Goal: Task Accomplishment & Management: Complete application form

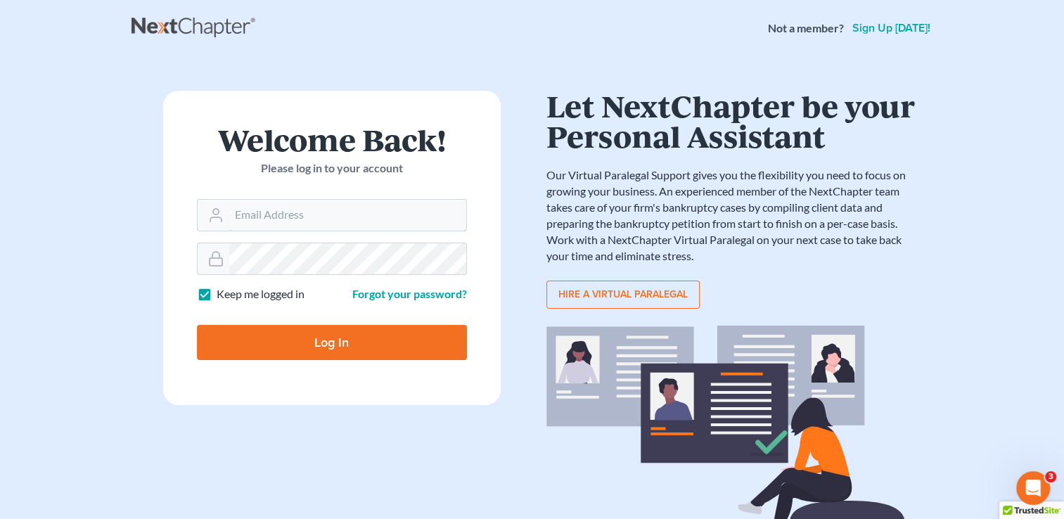
type input "[EMAIL_ADDRESS][DOMAIN_NAME]"
click at [326, 336] on input "Log In" at bounding box center [332, 342] width 270 height 35
type input "Thinking..."
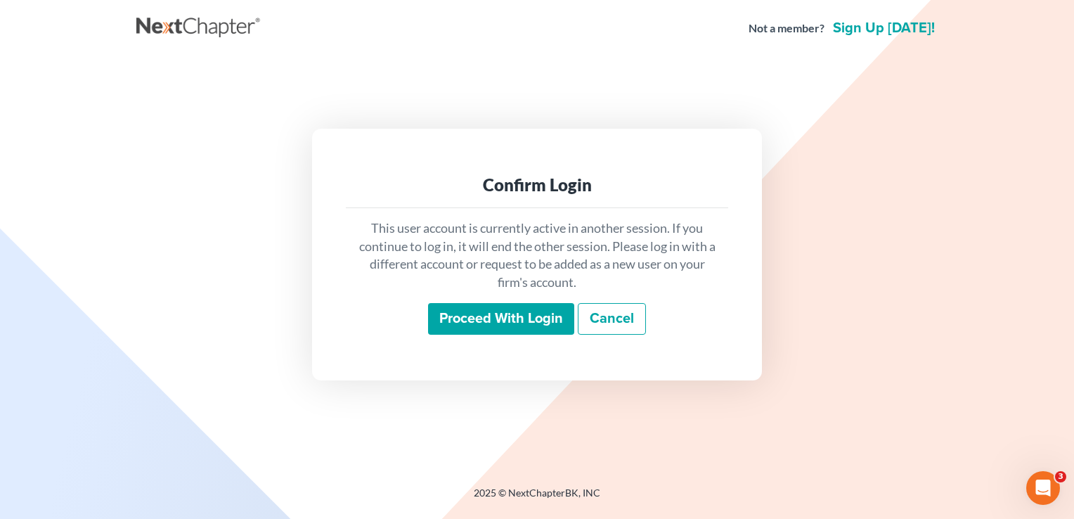
click at [467, 316] on input "Proceed with login" at bounding box center [501, 319] width 146 height 32
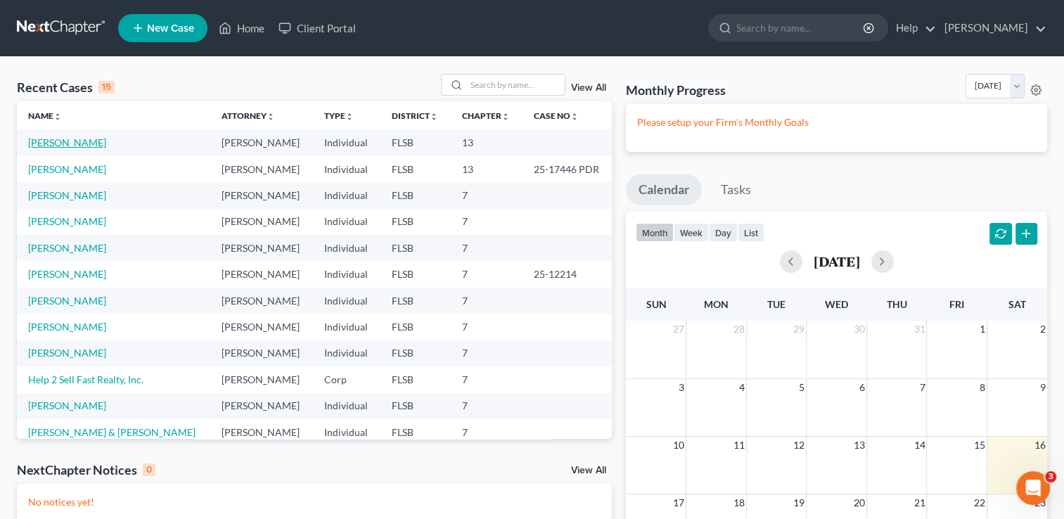
click at [98, 142] on link "[PERSON_NAME]" at bounding box center [67, 142] width 78 height 12
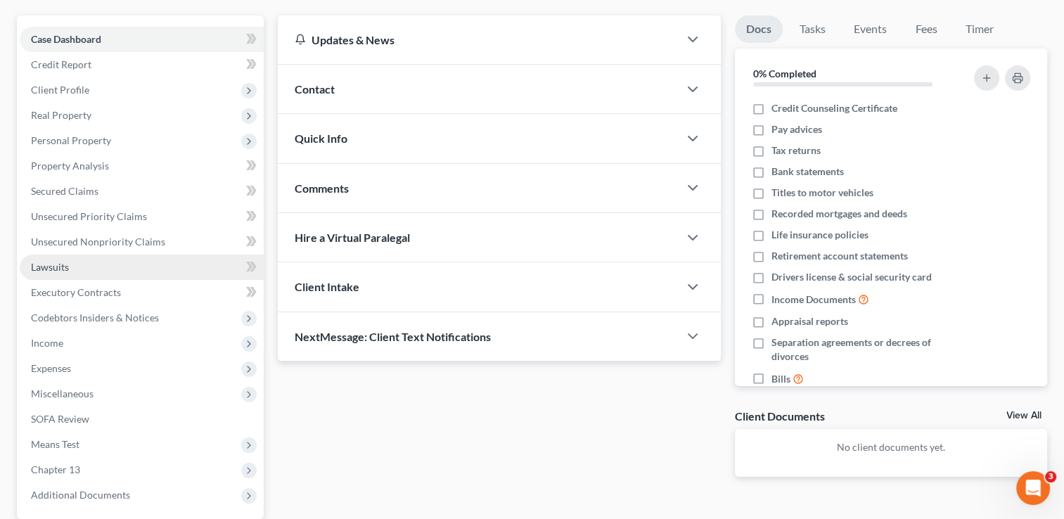
scroll to position [125, 0]
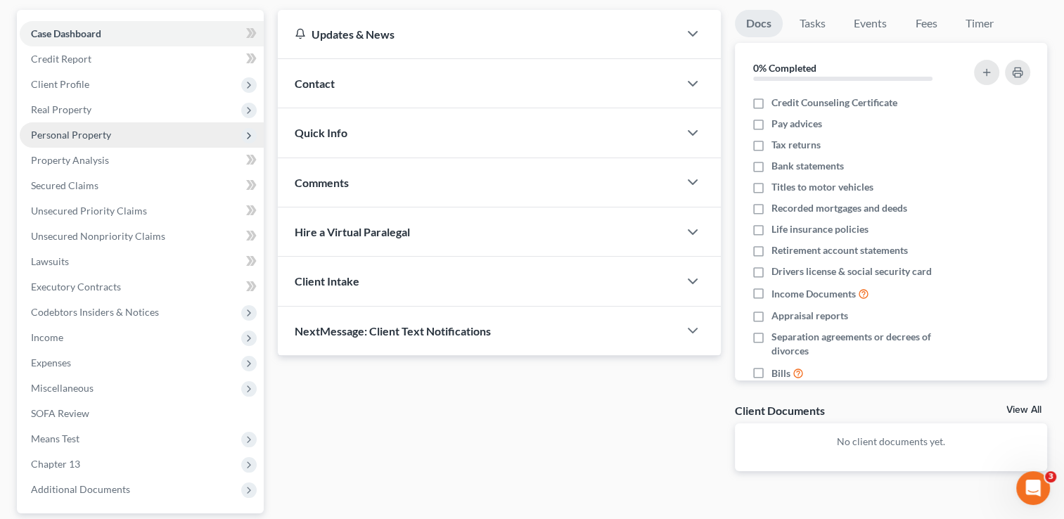
click at [88, 135] on span "Personal Property" at bounding box center [71, 135] width 80 height 12
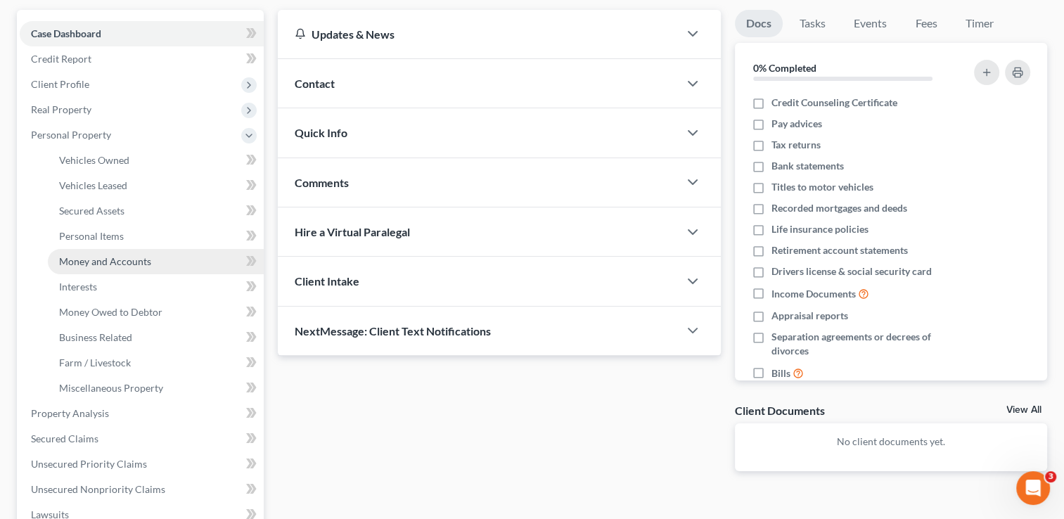
click at [98, 263] on span "Money and Accounts" at bounding box center [105, 261] width 92 height 12
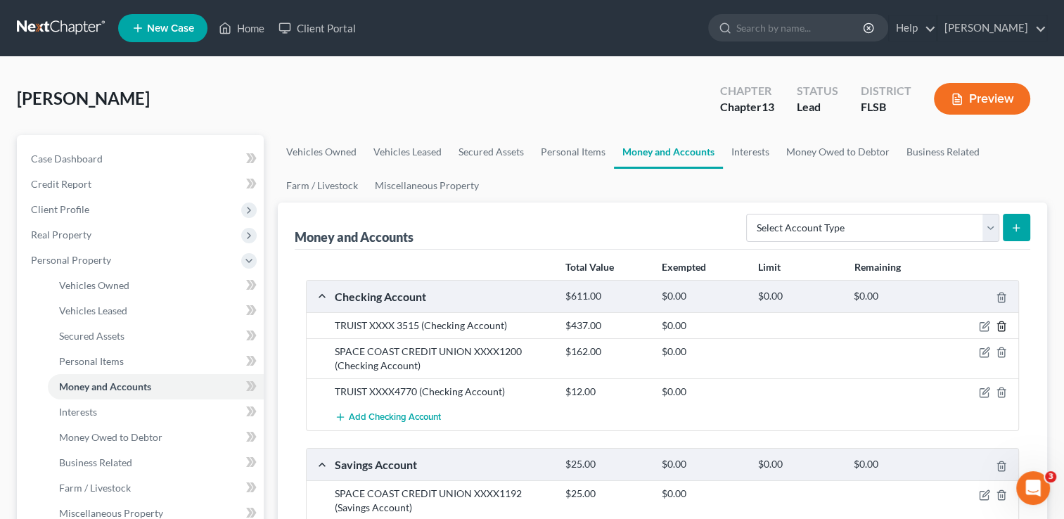
click at [1001, 328] on icon "button" at bounding box center [1001, 326] width 11 height 11
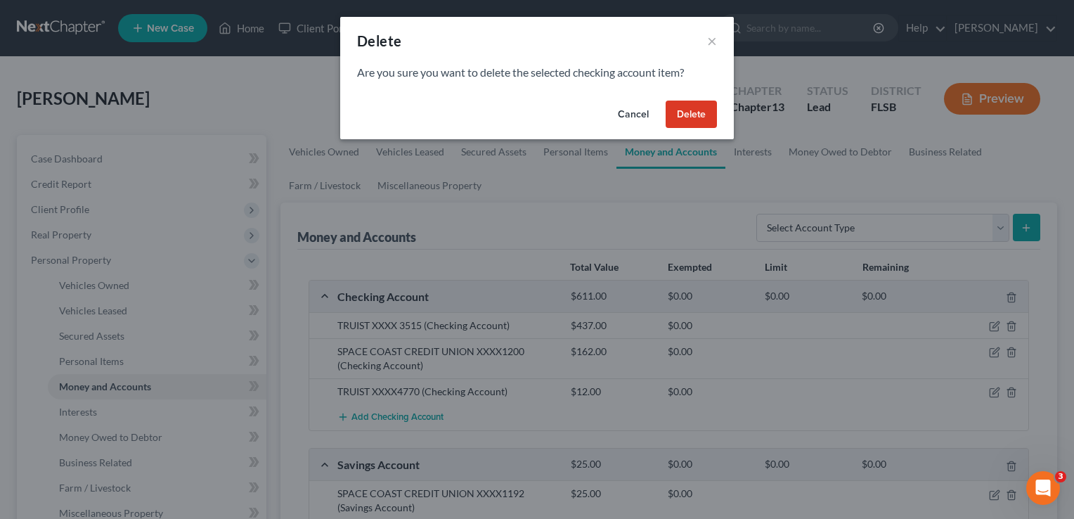
click at [697, 124] on button "Delete" at bounding box center [691, 115] width 51 height 28
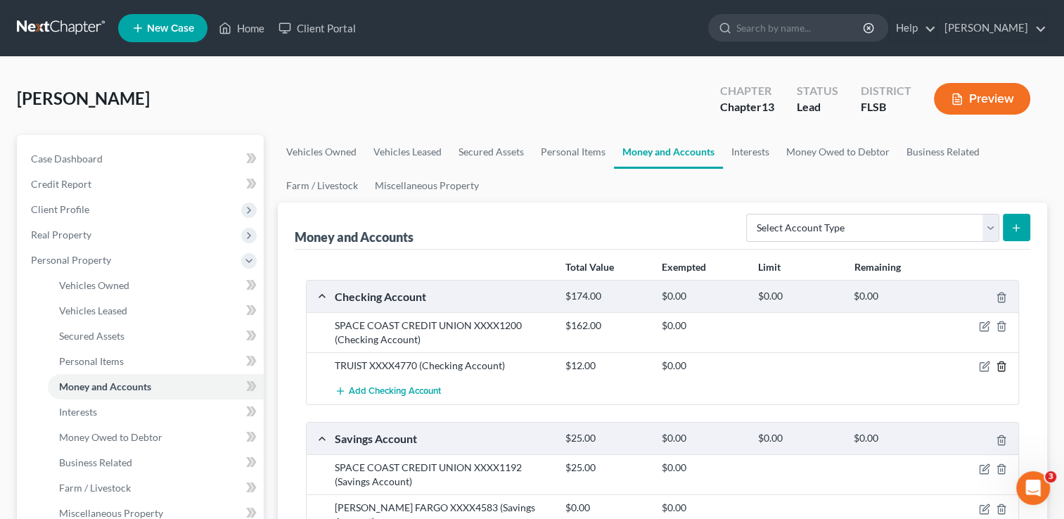
click at [1003, 364] on icon "button" at bounding box center [1001, 366] width 11 height 11
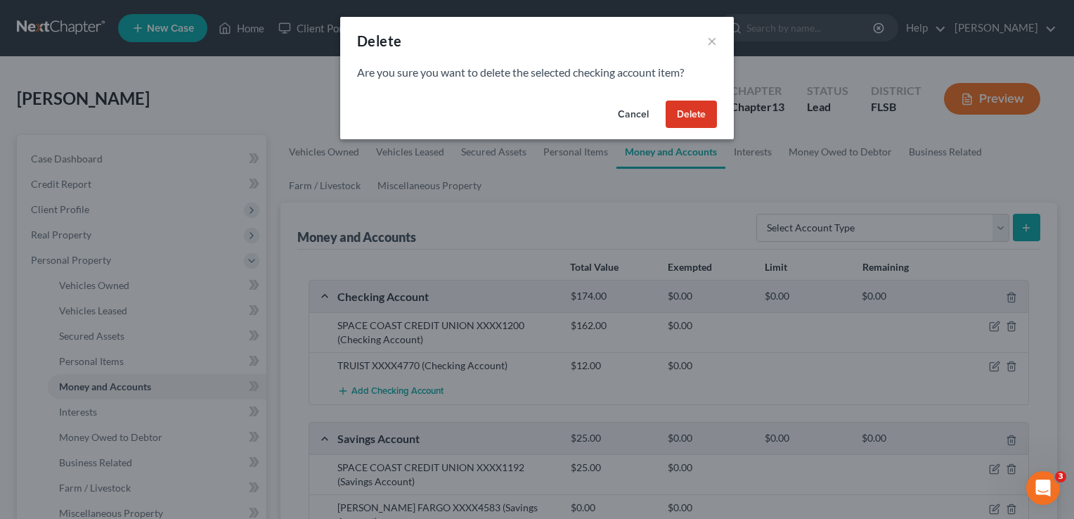
click at [707, 112] on button "Delete" at bounding box center [691, 115] width 51 height 28
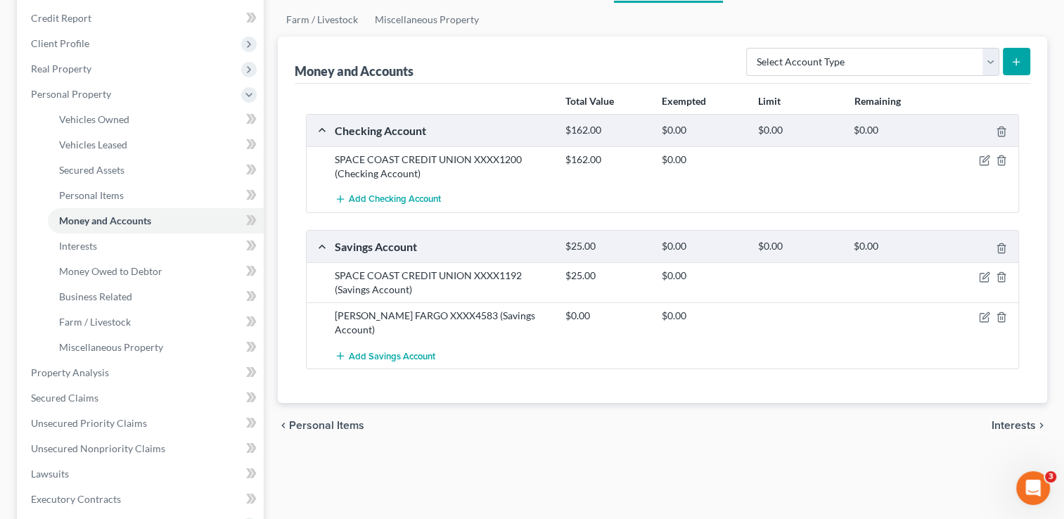
scroll to position [169, 0]
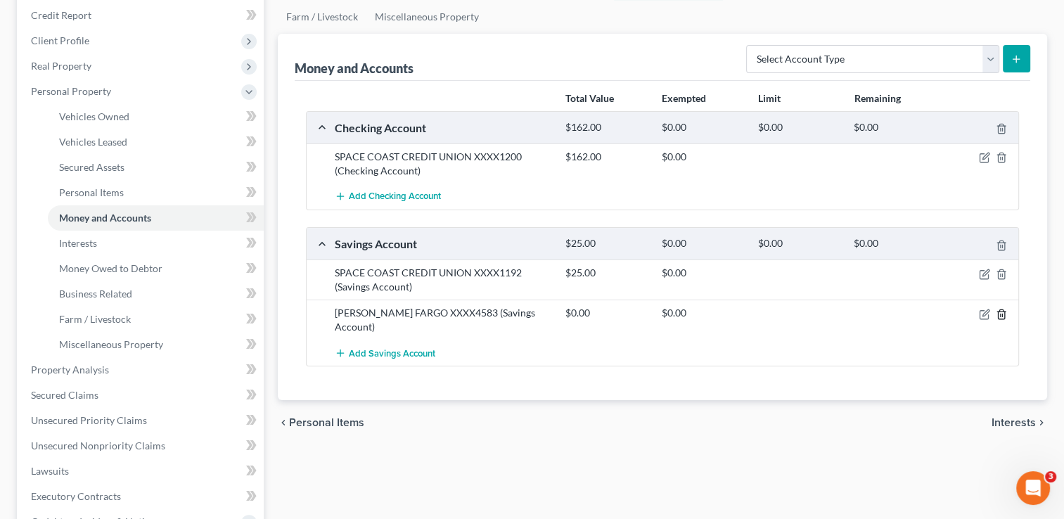
click at [1000, 314] on line "button" at bounding box center [1000, 315] width 0 height 3
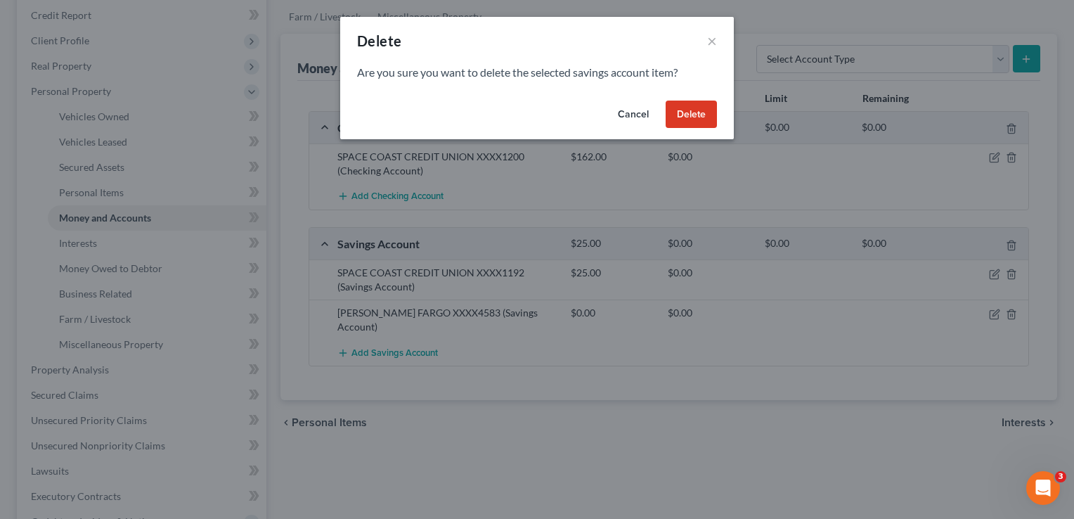
click at [695, 117] on button "Delete" at bounding box center [691, 115] width 51 height 28
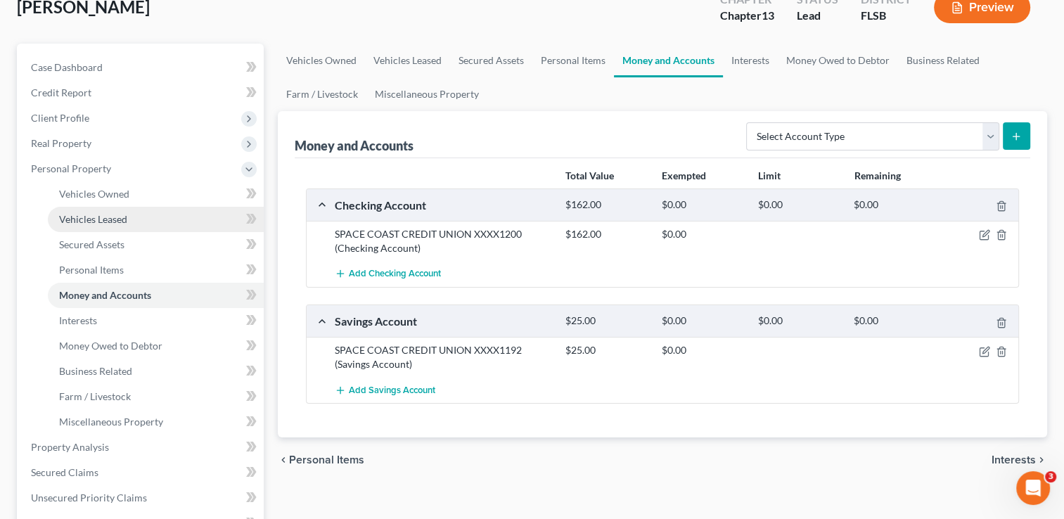
scroll to position [97, 0]
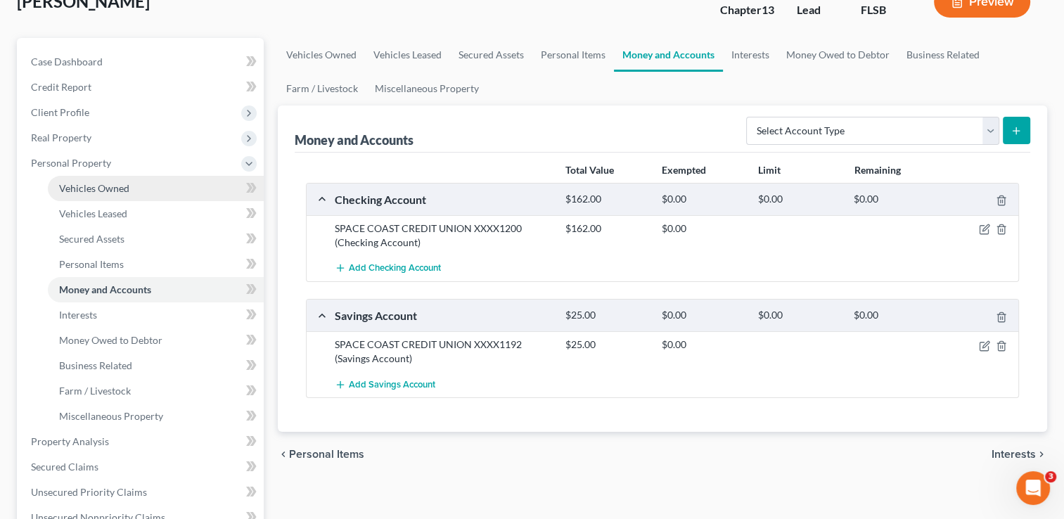
click at [93, 186] on span "Vehicles Owned" at bounding box center [94, 188] width 70 height 12
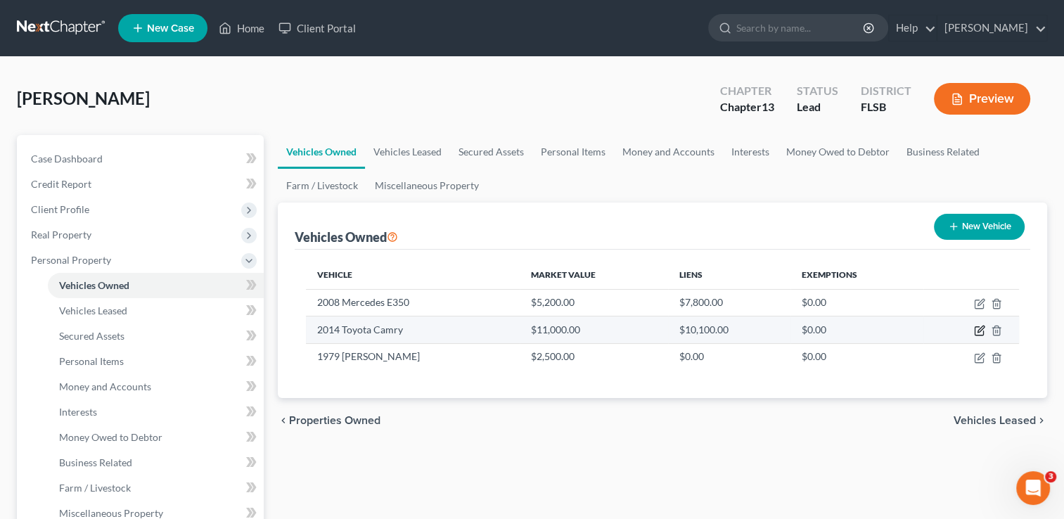
click at [978, 328] on icon "button" at bounding box center [979, 330] width 11 height 11
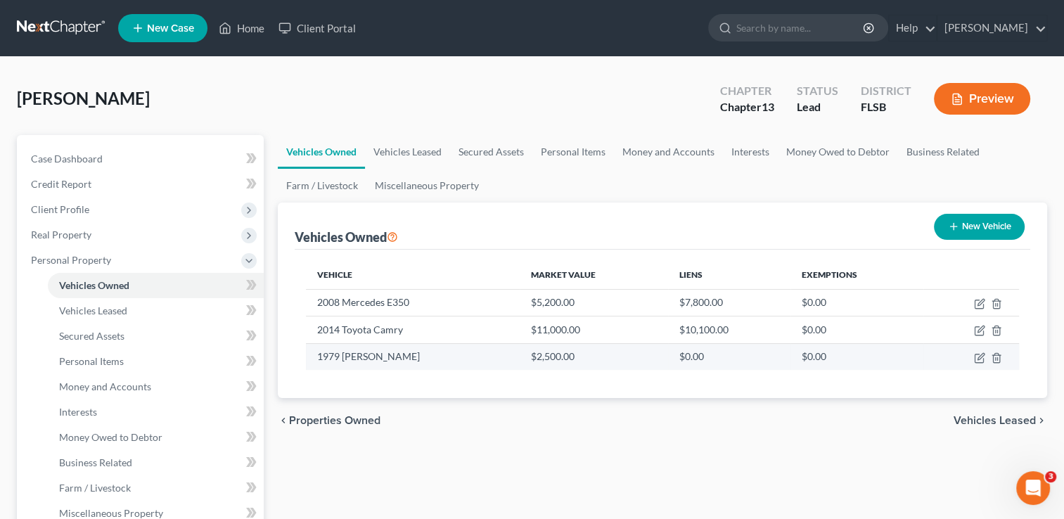
select select "0"
select select "12"
select select "2"
select select "0"
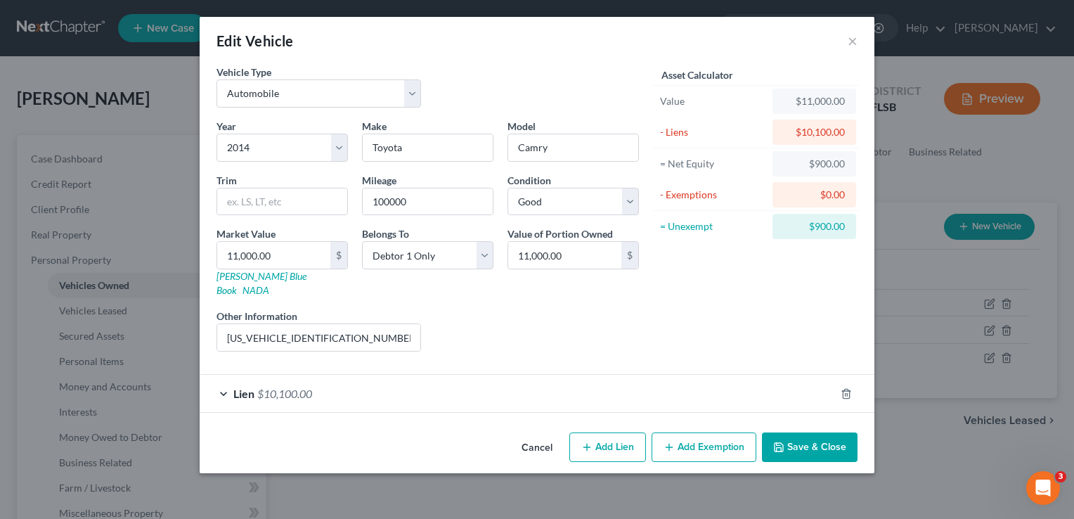
click at [231, 375] on div "Lien $10,100.00" at bounding box center [518, 393] width 636 height 37
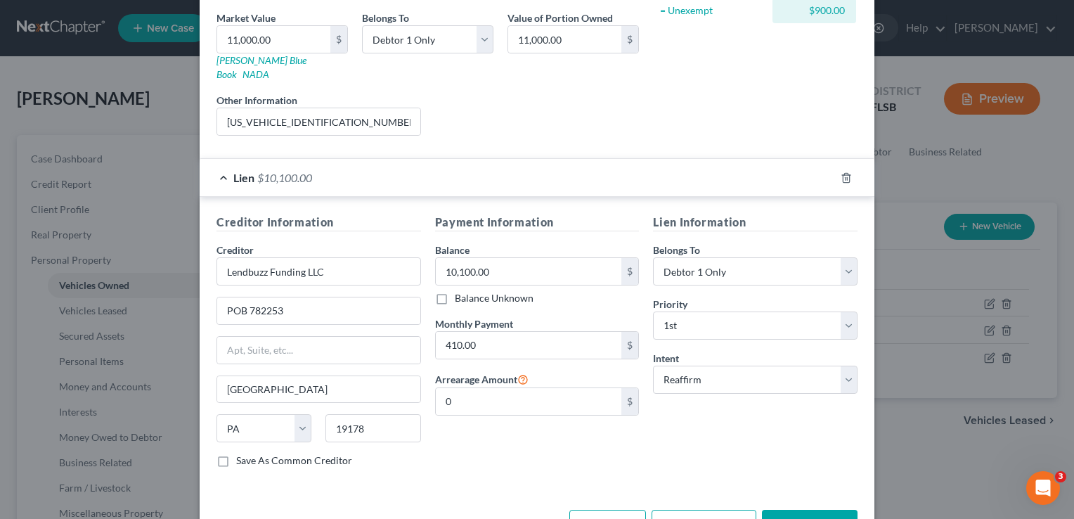
scroll to position [218, 0]
click at [498, 256] on input "10,100.00" at bounding box center [529, 269] width 186 height 27
type input "9,781"
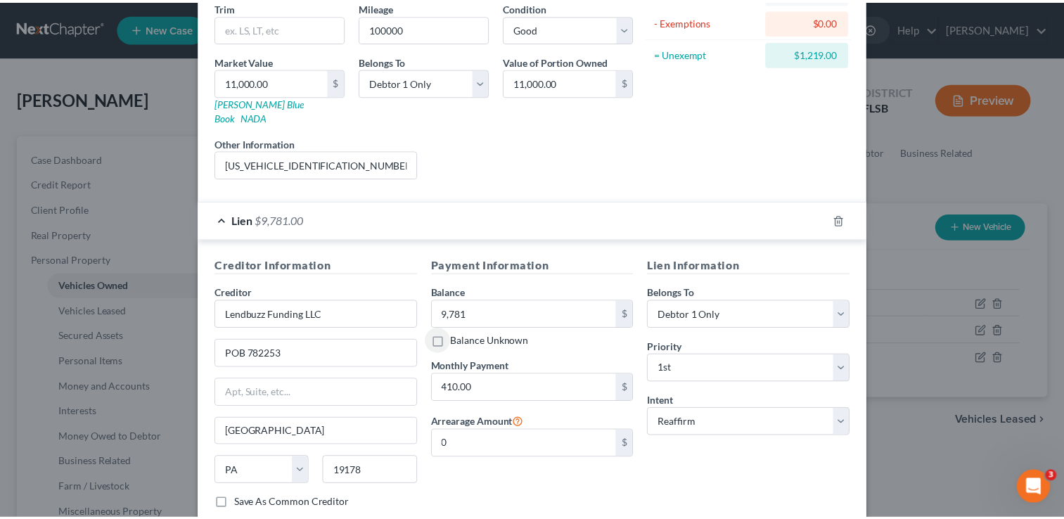
scroll to position [0, 0]
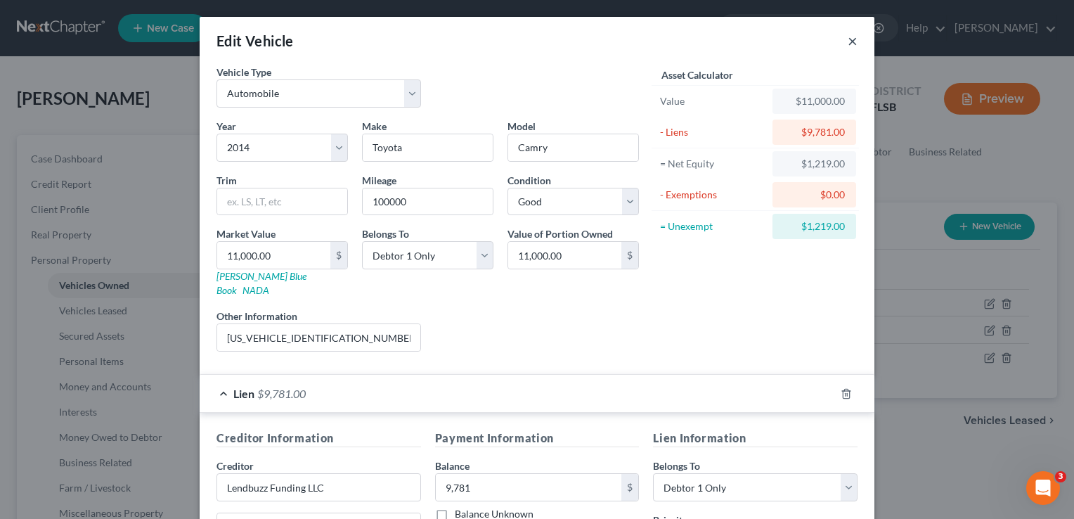
click at [848, 40] on button "×" at bounding box center [853, 40] width 10 height 17
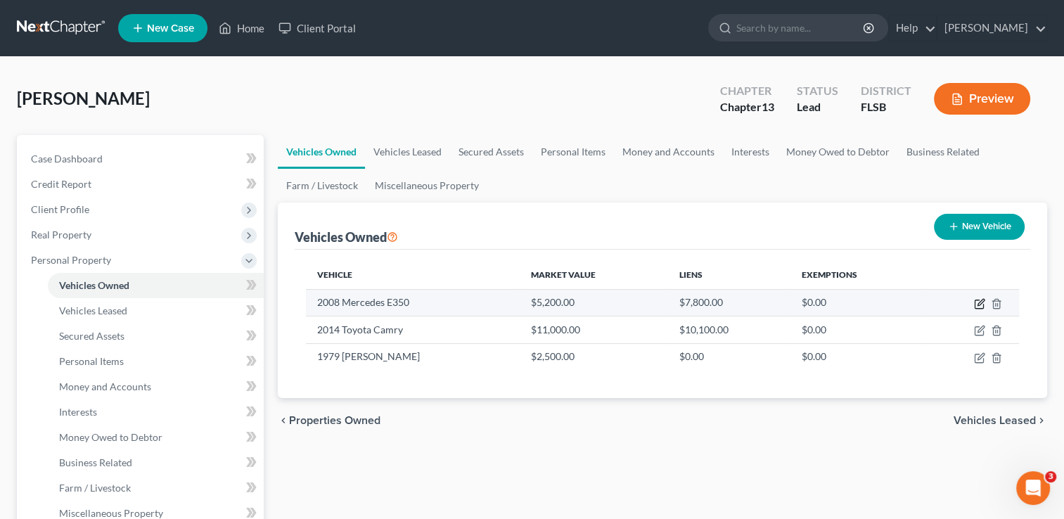
click at [977, 302] on icon "button" at bounding box center [979, 303] width 11 height 11
select select "0"
select select "18"
select select "2"
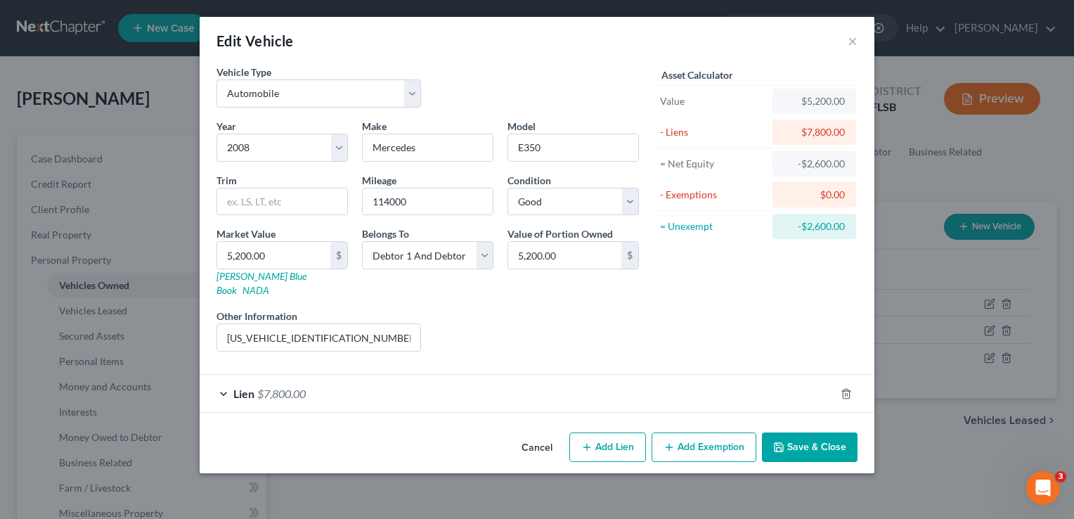
click at [221, 375] on div "Lien $7,800.00" at bounding box center [518, 393] width 636 height 37
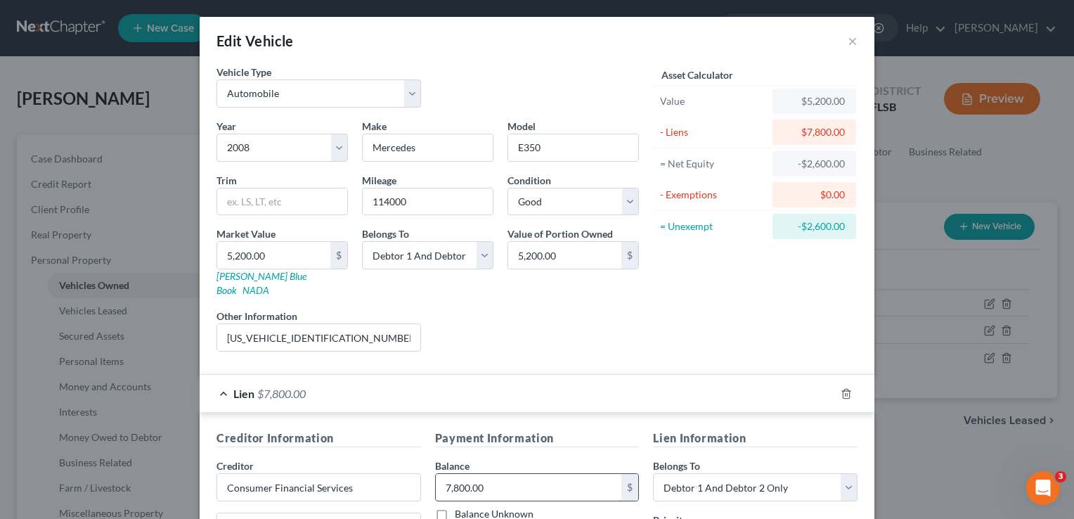
click at [481, 474] on input "7,800.00" at bounding box center [529, 487] width 186 height 27
type input "8,065"
click at [848, 37] on button "×" at bounding box center [853, 40] width 10 height 17
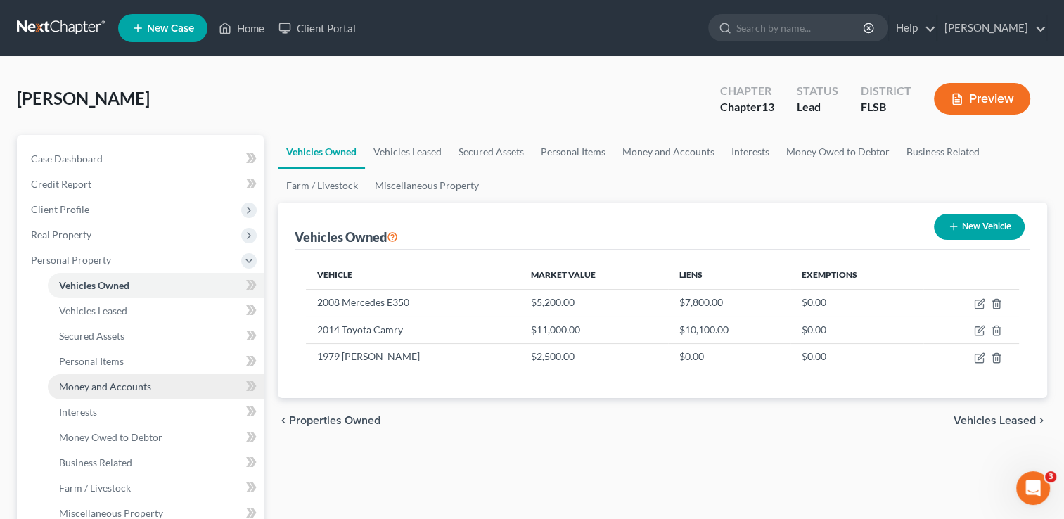
click at [115, 387] on span "Money and Accounts" at bounding box center [105, 386] width 92 height 12
